Goal: Book appointment/travel/reservation

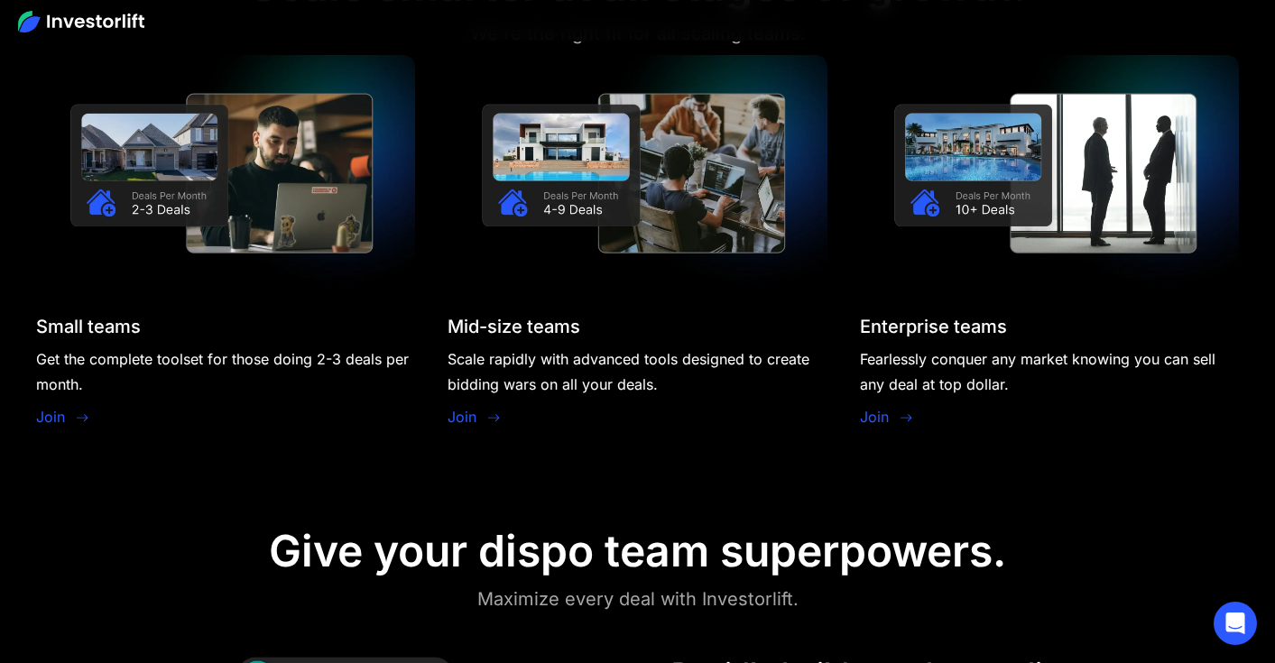
scroll to position [1608, 0]
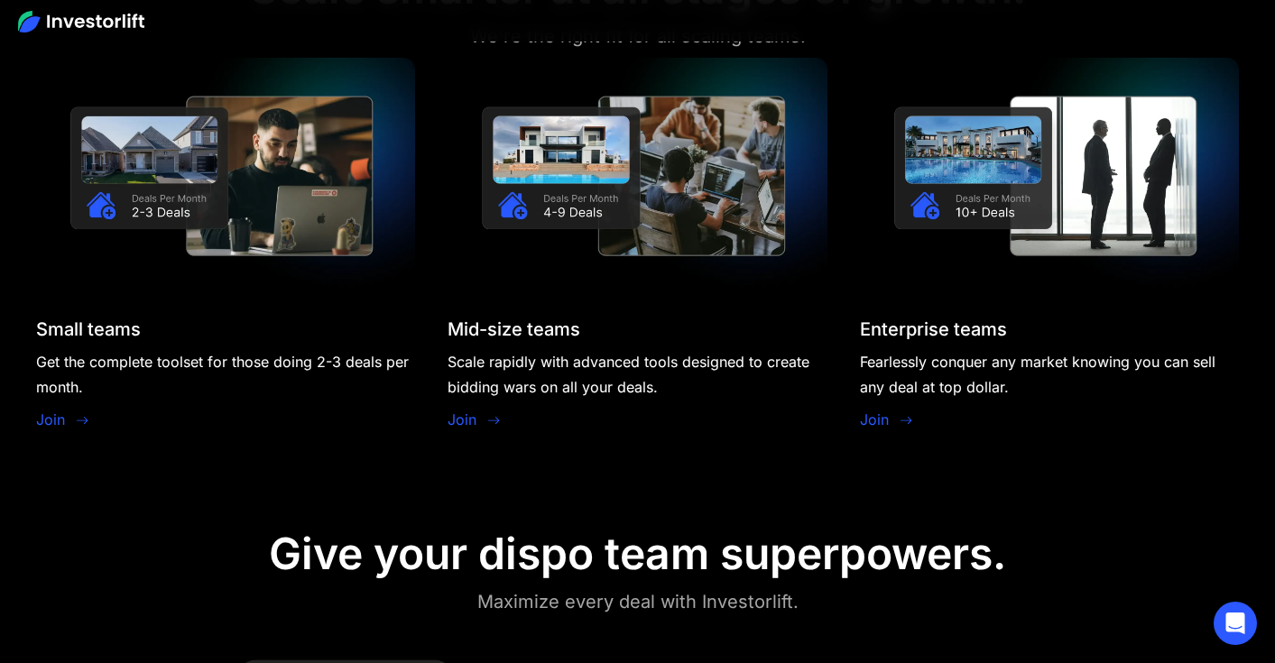
click at [70, 417] on div "Join" at bounding box center [63, 421] width 54 height 25
click at [46, 417] on link "Join" at bounding box center [50, 420] width 29 height 22
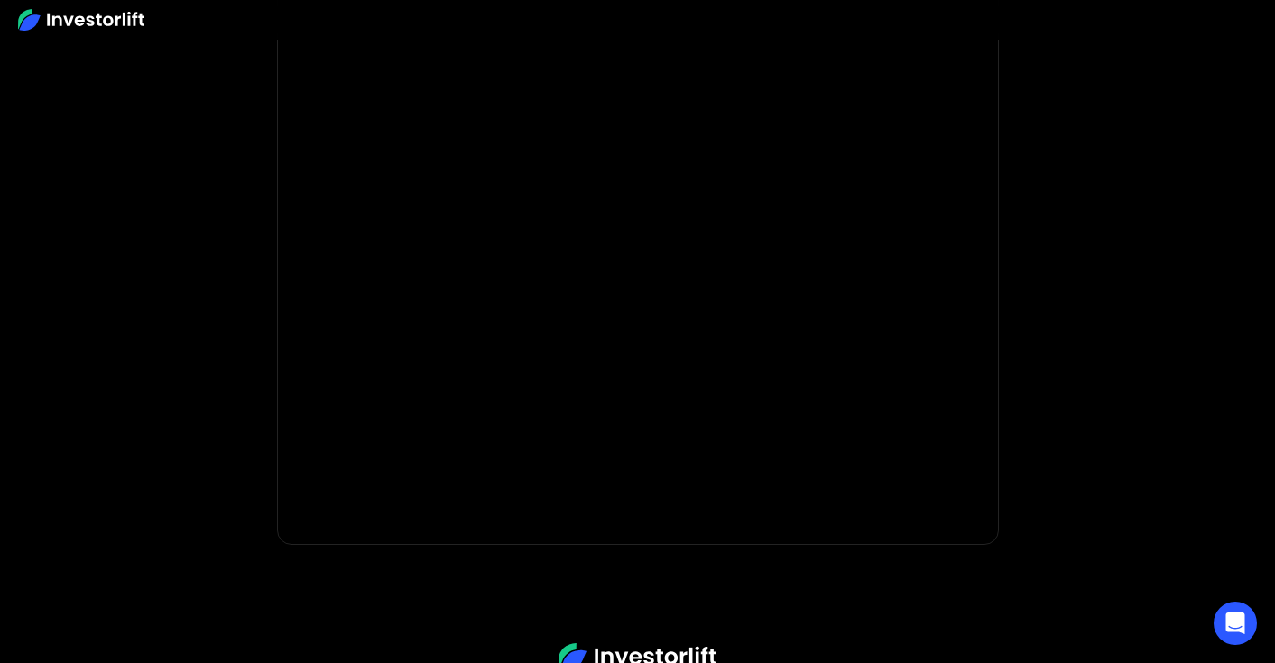
scroll to position [149, 0]
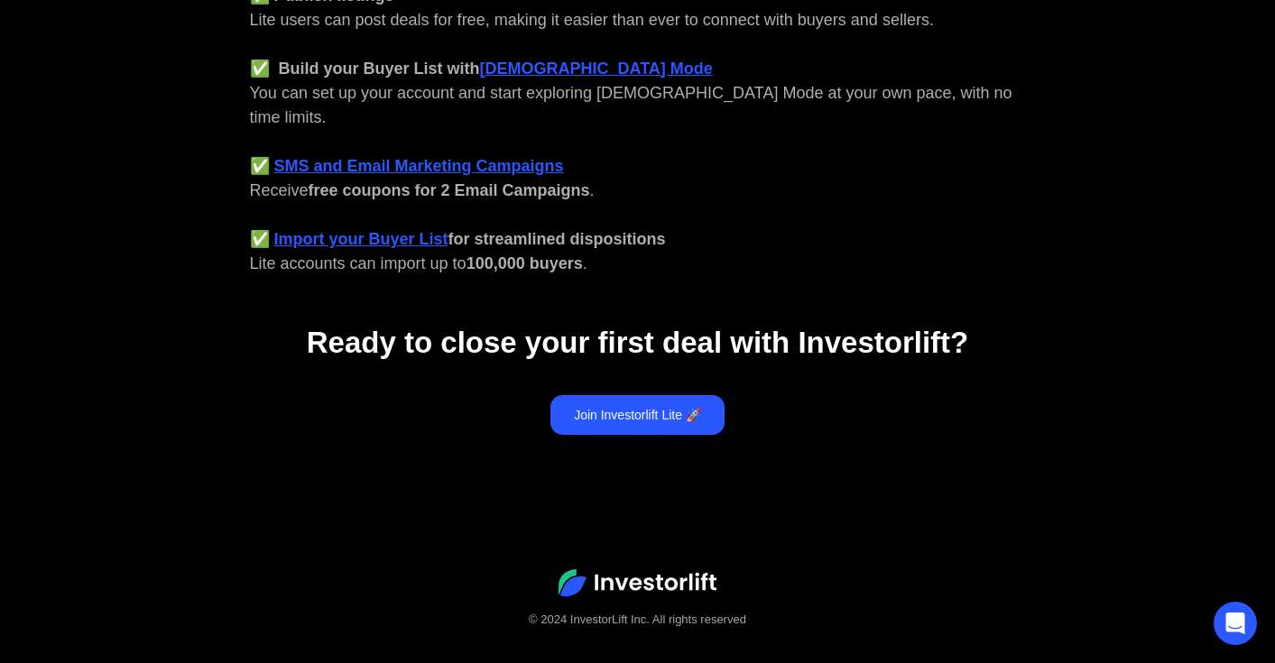
scroll to position [836, 0]
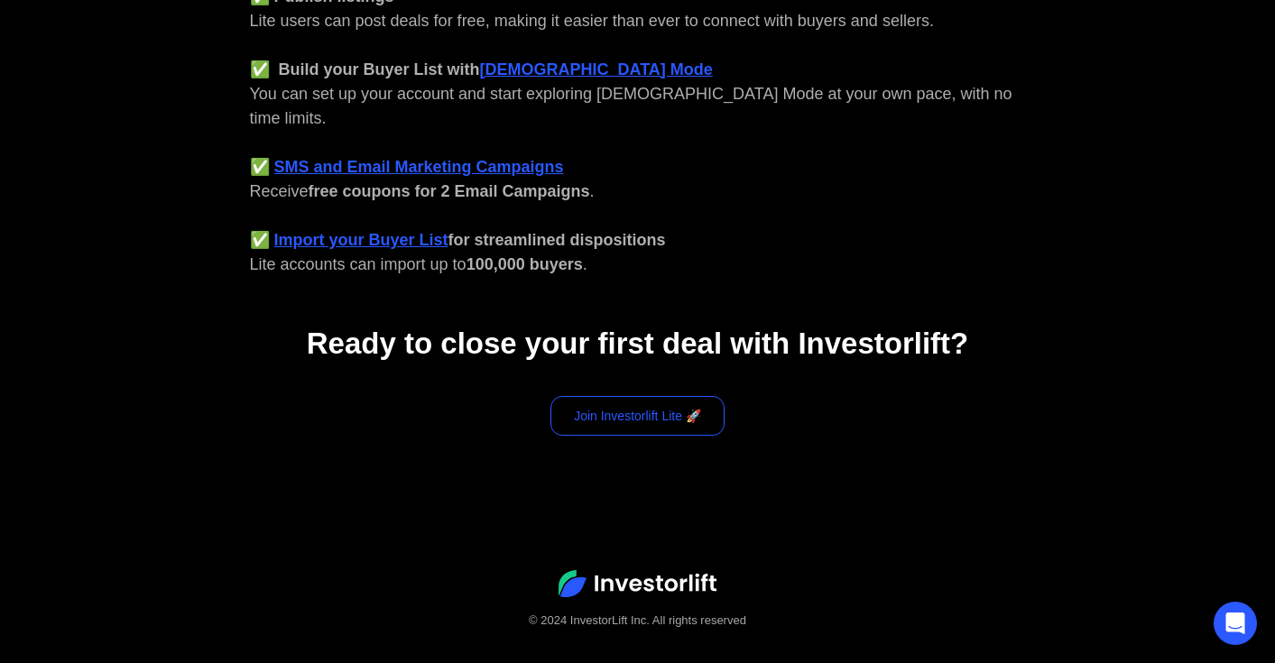
click at [656, 398] on link "Join Investorlift Lite 🚀" at bounding box center [638, 416] width 174 height 40
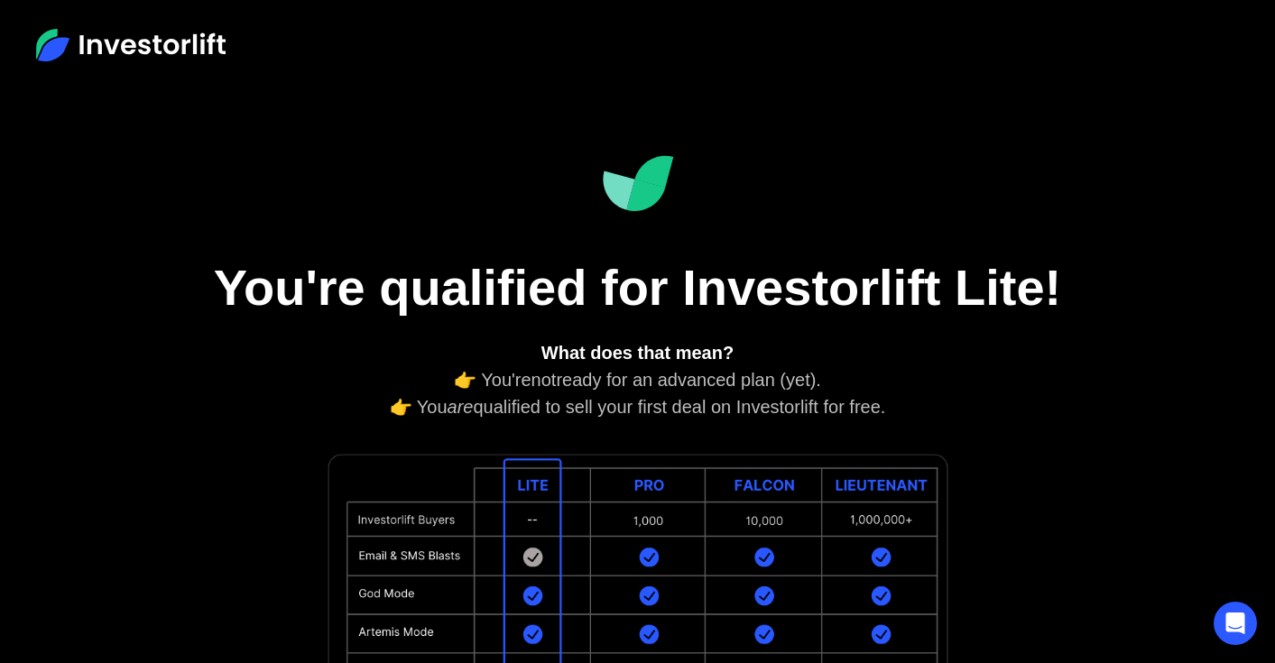
scroll to position [0, 0]
